Goal: Task Accomplishment & Management: Complete application form

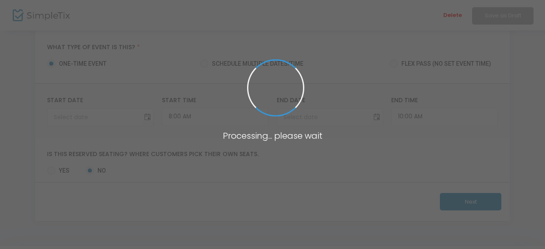
scroll to position [61, 0]
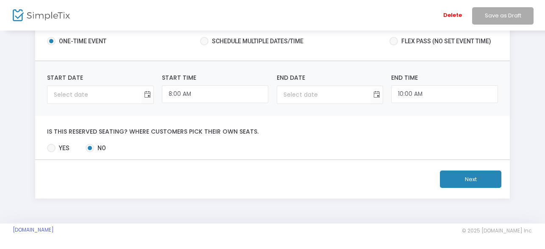
click at [202, 39] on span at bounding box center [204, 41] width 8 height 8
click at [204, 45] on input "Schedule multiple dates/time" at bounding box center [204, 45] width 0 height 0
radio input "true"
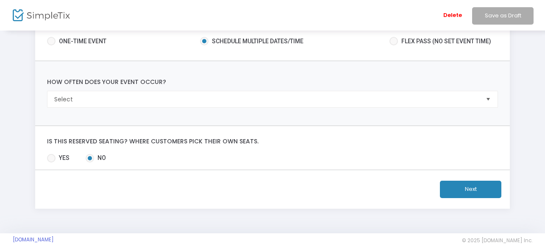
click at [202, 39] on span at bounding box center [204, 41] width 8 height 8
click at [204, 45] on input "Schedule multiple dates/time" at bounding box center [204, 45] width 0 height 0
click at [202, 39] on span at bounding box center [204, 41] width 8 height 8
click at [204, 45] on input "Schedule multiple dates/time" at bounding box center [204, 45] width 0 height 0
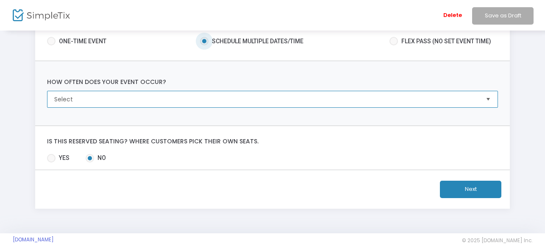
click at [129, 95] on span "Select" at bounding box center [266, 99] width 424 height 8
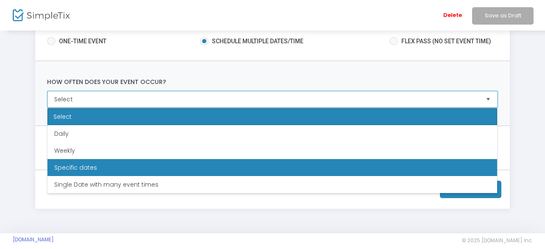
click at [81, 169] on span "Specific dates" at bounding box center [75, 167] width 43 height 8
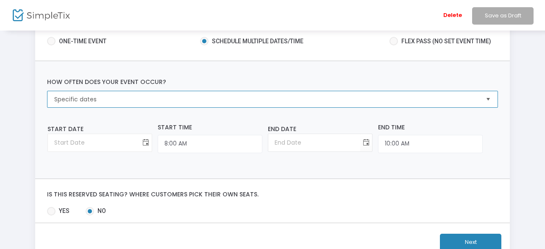
click at [139, 145] on span "Toggle calendar" at bounding box center [146, 143] width 14 height 14
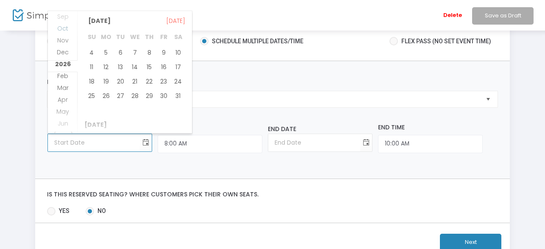
scroll to position [589, 0]
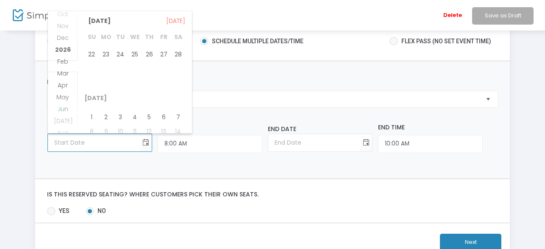
click at [63, 108] on span "Jun" at bounding box center [63, 109] width 11 height 8
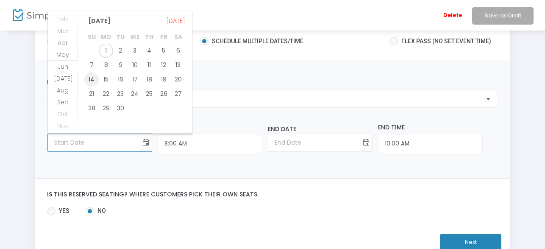
click at [91, 80] on span "14" at bounding box center [91, 79] width 14 height 14
type input "[DATE]"
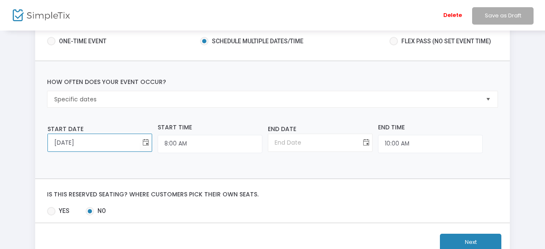
click at [359, 141] on span "Toggle calendar" at bounding box center [366, 143] width 14 height 14
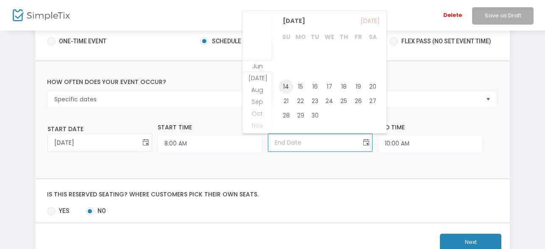
click at [287, 88] on span "14" at bounding box center [286, 86] width 14 height 14
type input "[DATE]"
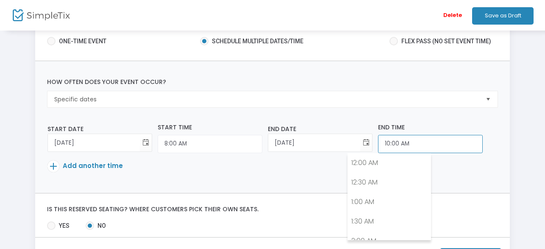
click at [378, 141] on input "10:00 AM" at bounding box center [430, 144] width 105 height 18
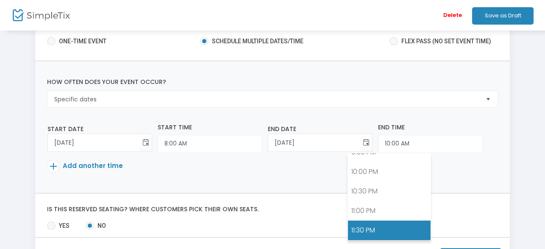
click at [373, 231] on link "11:30 PM" at bounding box center [389, 229] width 83 height 19
type input "11:30 PM"
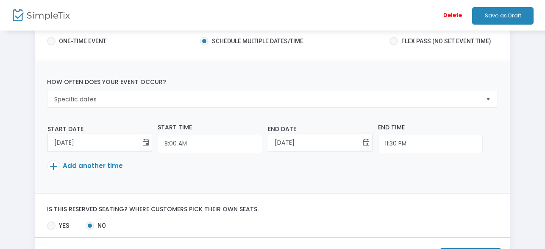
click at [82, 164] on span "Add another time" at bounding box center [93, 165] width 60 height 9
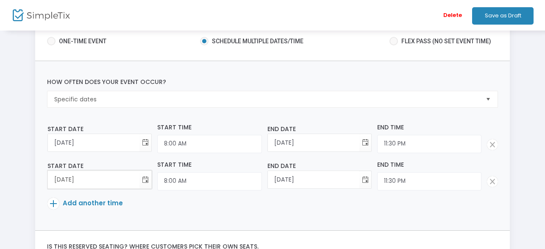
click at [63, 182] on input "[DATE]" at bounding box center [93, 179] width 91 height 17
type input "[DATE]"
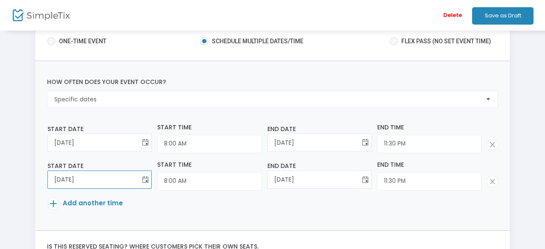
click at [84, 204] on span "Add another time" at bounding box center [93, 202] width 60 height 9
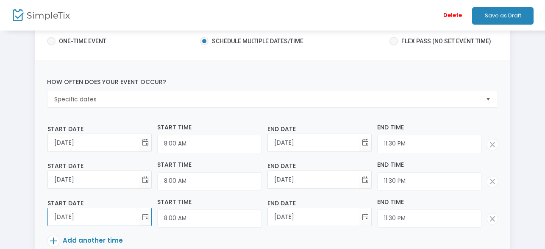
click at [65, 218] on input "[DATE]" at bounding box center [93, 216] width 91 height 17
type input "[DATE]"
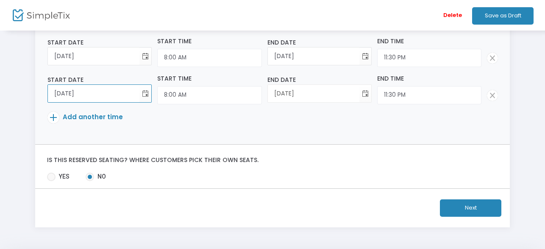
scroll to position [185, 0]
type input "[DATE]"
click at [83, 117] on span "Add another time" at bounding box center [93, 116] width 60 height 9
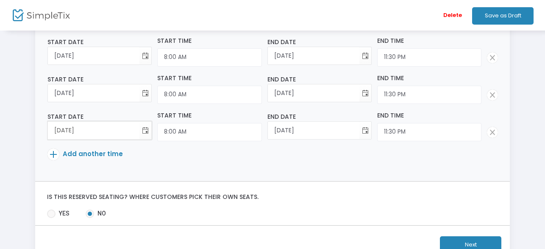
click at [65, 132] on input "[DATE]" at bounding box center [93, 130] width 91 height 17
type input "[DATE]"
click at [83, 154] on span "Add another time" at bounding box center [93, 153] width 60 height 9
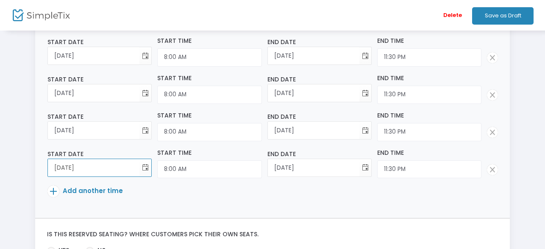
click at [67, 165] on input "[DATE]" at bounding box center [93, 167] width 91 height 17
type input "[DATE]"
click at [102, 189] on span "Add another time" at bounding box center [93, 190] width 60 height 9
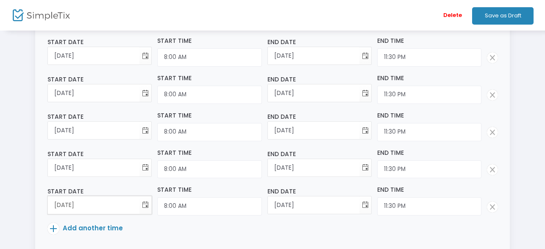
click at [66, 202] on input "[DATE]" at bounding box center [93, 204] width 91 height 17
click at [141, 204] on span "Toggle calendar" at bounding box center [146, 205] width 14 height 14
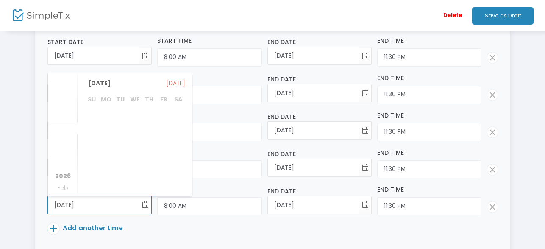
scroll to position [983, 0]
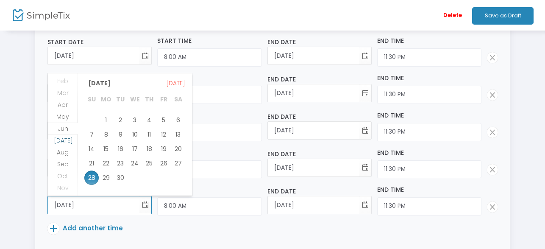
click at [61, 142] on span "[DATE]" at bounding box center [63, 140] width 19 height 8
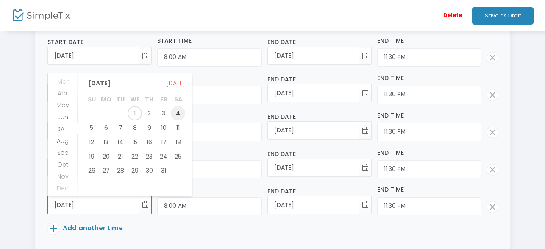
click at [179, 113] on span "4" at bounding box center [178, 113] width 14 height 14
type input "[DATE]"
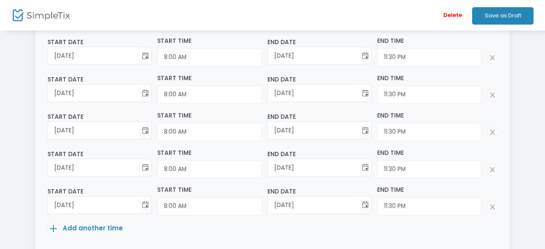
click at [232, 225] on p "Add another time" at bounding box center [269, 229] width 445 height 15
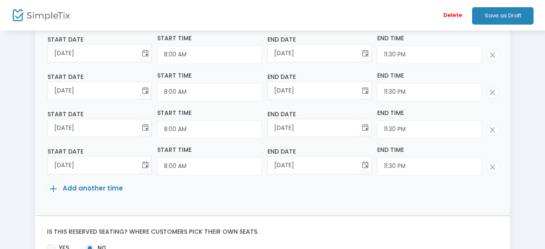
scroll to position [225, 0]
click at [64, 187] on span "Add another time" at bounding box center [93, 187] width 60 height 9
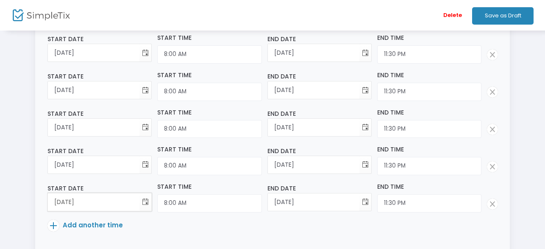
click at [62, 202] on input "[DATE]" at bounding box center [93, 201] width 91 height 17
type input "[DATE]"
click at [246, 222] on p "Add another time" at bounding box center [269, 226] width 445 height 15
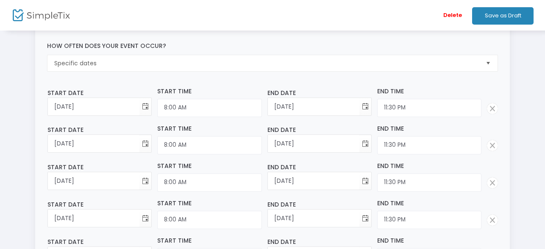
scroll to position [0, 0]
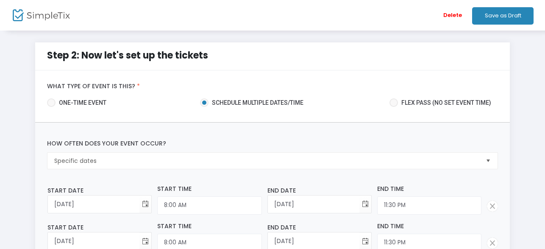
click at [499, 17] on button "Save as Draft" at bounding box center [502, 15] width 61 height 17
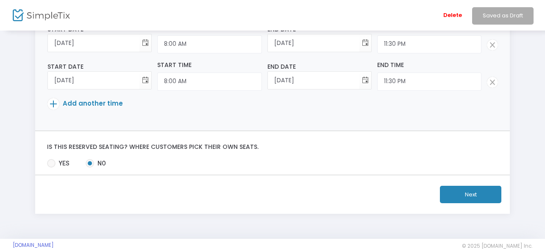
scroll to position [362, 0]
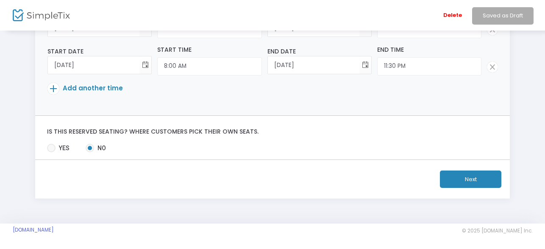
click at [471, 173] on button "Next" at bounding box center [470, 178] width 61 height 17
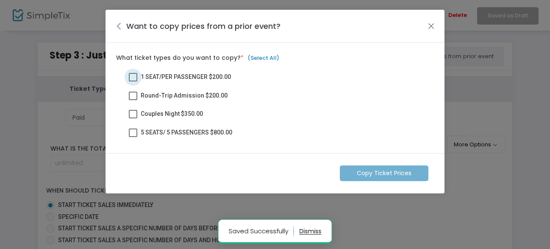
click at [131, 76] on span at bounding box center [133, 77] width 8 height 8
click at [133, 81] on input "1 SEAT/PER PASSENGER $200.00" at bounding box center [133, 81] width 0 height 0
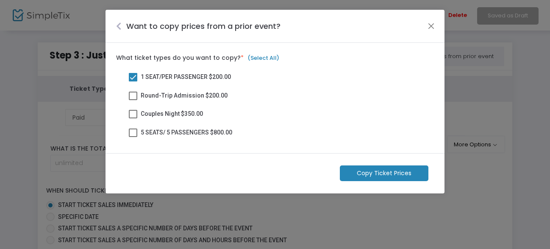
click at [362, 172] on m-button "Copy Ticket Prices" at bounding box center [384, 173] width 89 height 16
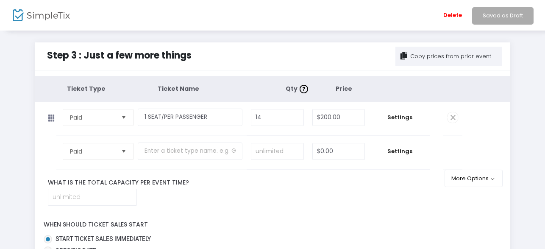
scroll to position [134, 0]
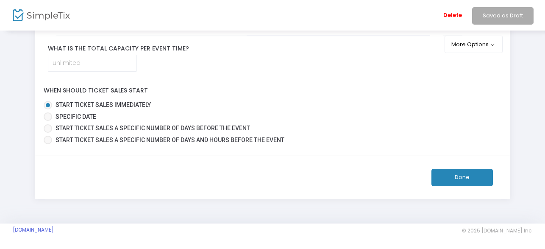
click at [459, 177] on button "Done" at bounding box center [461, 177] width 61 height 17
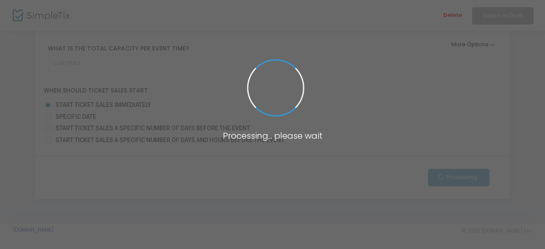
click at [459, 177] on span at bounding box center [272, 124] width 545 height 249
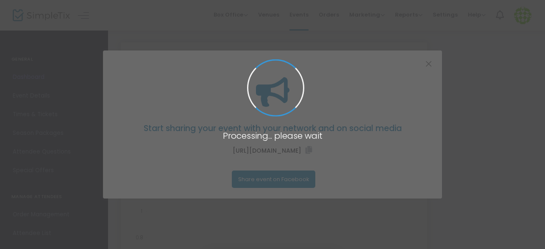
type input "[URL][DOMAIN_NAME]"
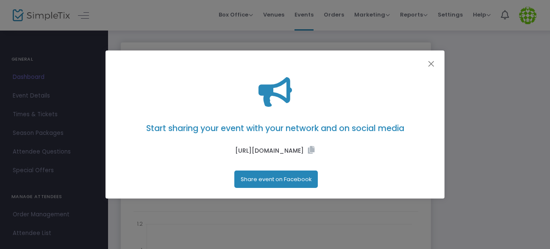
click at [289, 180] on button "Share event on Facebook" at bounding box center [276, 178] width 84 height 17
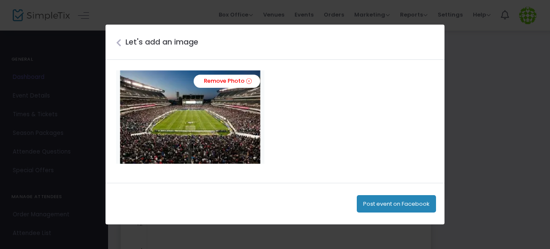
click at [356, 188] on div "Post event on Facebook" at bounding box center [274, 204] width 339 height 42
click at [380, 200] on button "Post event on Facebook" at bounding box center [396, 203] width 79 height 17
